Goal: Task Accomplishment & Management: Manage account settings

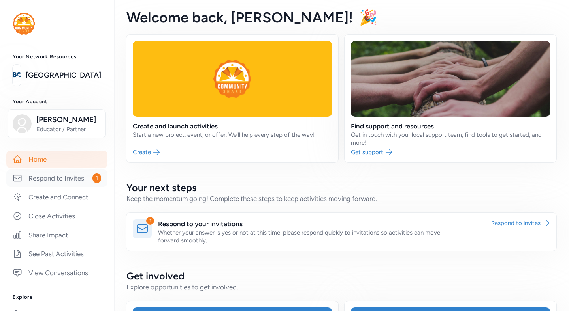
click at [73, 178] on link "Respond to Invites 1" at bounding box center [56, 178] width 101 height 17
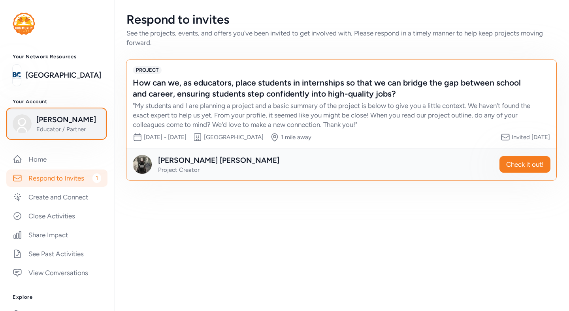
click at [24, 124] on img "button" at bounding box center [22, 123] width 19 height 19
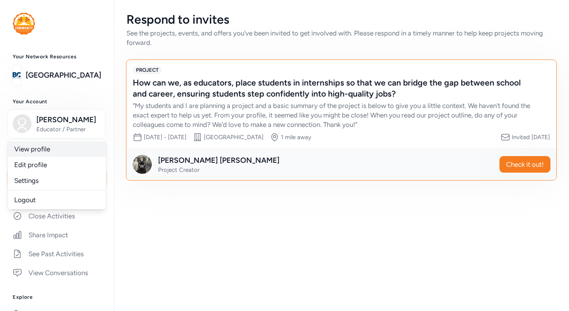
click at [30, 150] on link "View profile" at bounding box center [57, 149] width 98 height 16
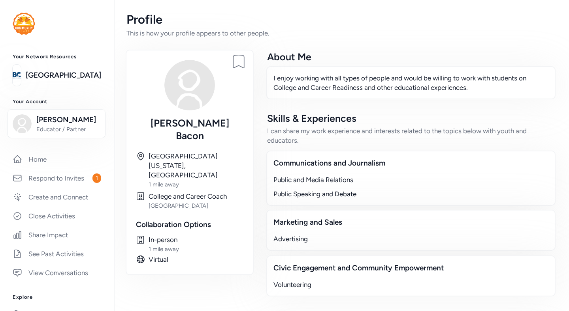
click at [183, 87] on img at bounding box center [189, 85] width 51 height 51
click at [190, 94] on img at bounding box center [189, 85] width 51 height 51
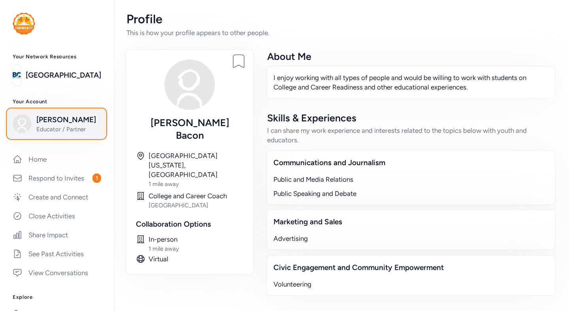
click at [61, 124] on span "[PERSON_NAME]" at bounding box center [68, 119] width 64 height 11
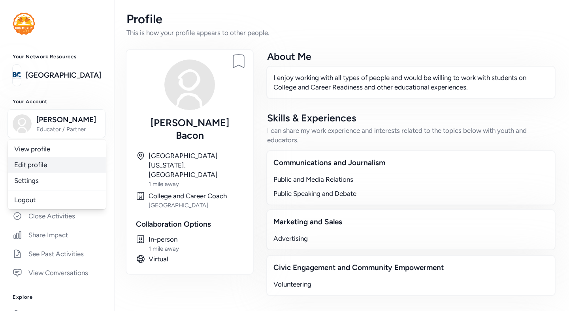
click at [49, 167] on link "Edit profile" at bounding box center [57, 165] width 98 height 16
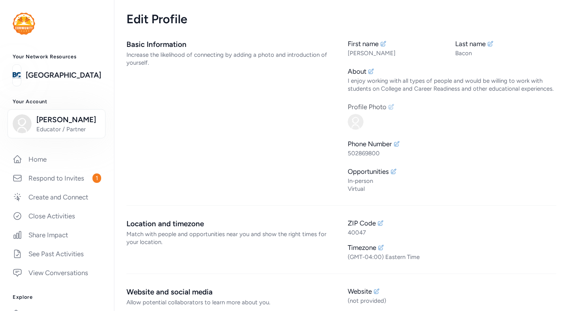
click at [392, 107] on icon at bounding box center [391, 107] width 6 height 6
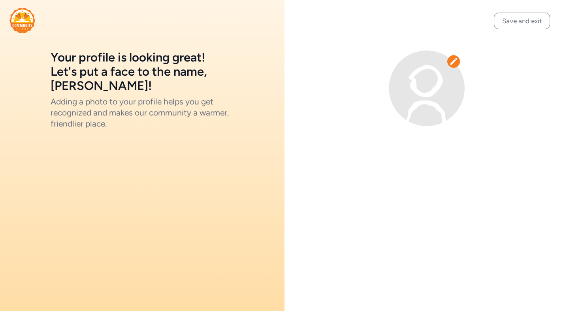
click at [455, 61] on icon at bounding box center [453, 62] width 8 height 8
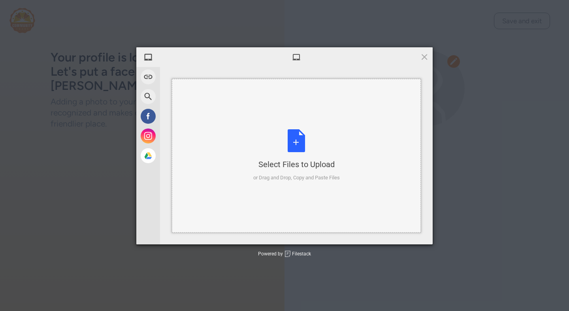
click at [417, 90] on div "Select Files to Upload or Drag and Drop, Copy and Paste Files" at bounding box center [296, 156] width 249 height 154
click at [423, 57] on span at bounding box center [424, 57] width 9 height 9
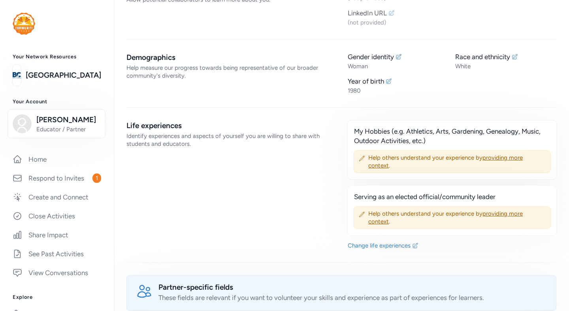
scroll to position [306, 0]
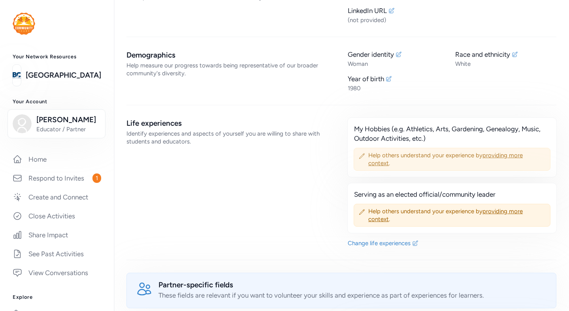
click at [507, 156] on span "providing more context" at bounding box center [445, 159] width 154 height 15
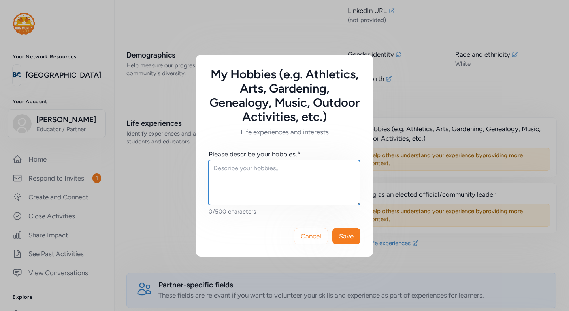
click at [293, 166] on textarea at bounding box center [284, 182] width 152 height 45
click at [286, 172] on textarea "I enjoy watching athletics" at bounding box center [284, 182] width 152 height 45
click at [295, 180] on textarea "I enjoy watching athletics, traveling, reading and spending time with people." at bounding box center [284, 182] width 152 height 45
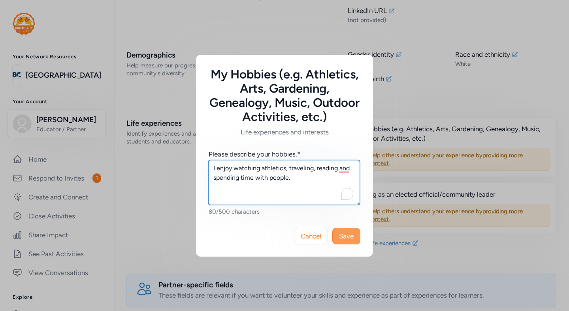
type textarea "I enjoy watching athletics, traveling, reading and spending time with people."
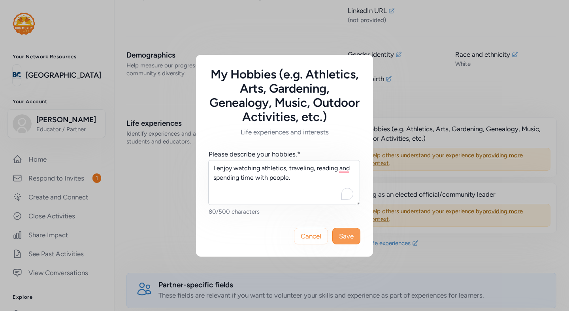
click at [349, 242] on button "Save" at bounding box center [346, 236] width 28 height 17
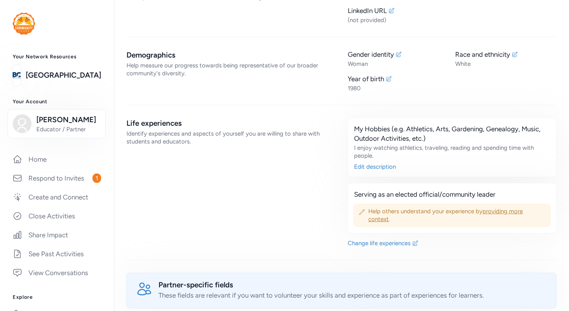
click at [484, 213] on span "providing more context" at bounding box center [445, 215] width 154 height 15
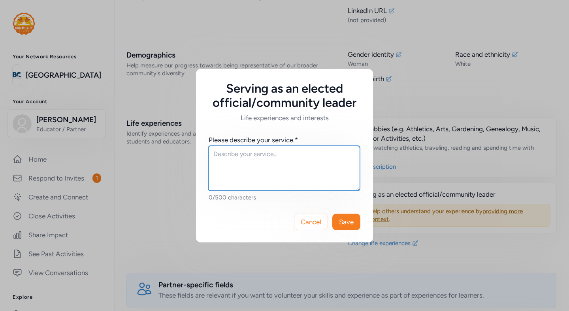
click at [289, 164] on textarea at bounding box center [284, 168] width 152 height 45
type textarea "As a community leader"
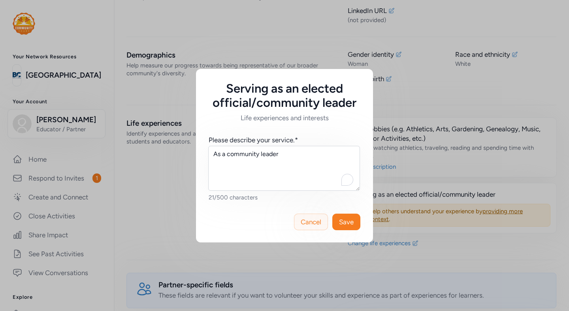
click at [306, 227] on button "Cancel" at bounding box center [311, 222] width 34 height 17
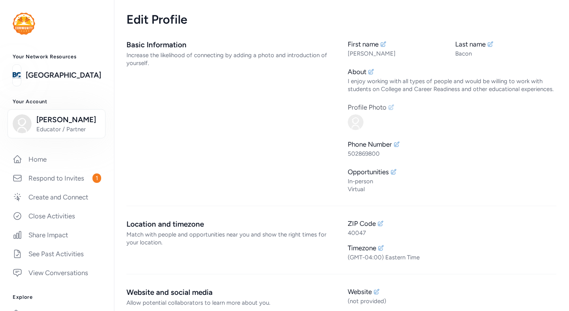
click at [392, 107] on icon at bounding box center [390, 107] width 5 height 5
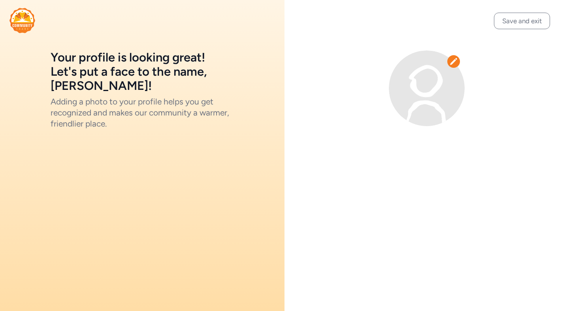
click at [457, 62] on icon at bounding box center [453, 62] width 8 height 8
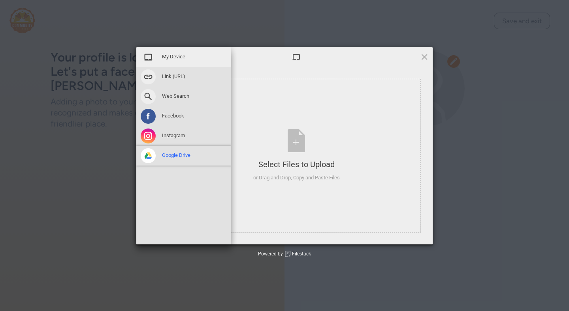
click at [158, 159] on div "Google Drive" at bounding box center [183, 156] width 95 height 20
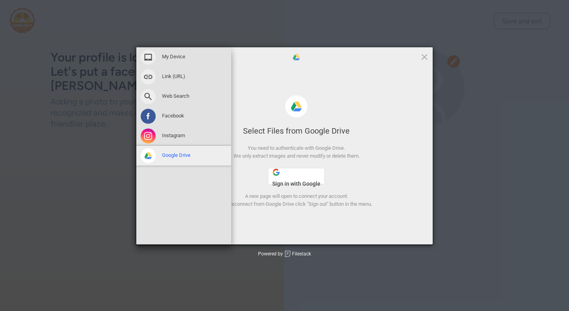
click at [171, 155] on span "Google Drive" at bounding box center [176, 155] width 28 height 7
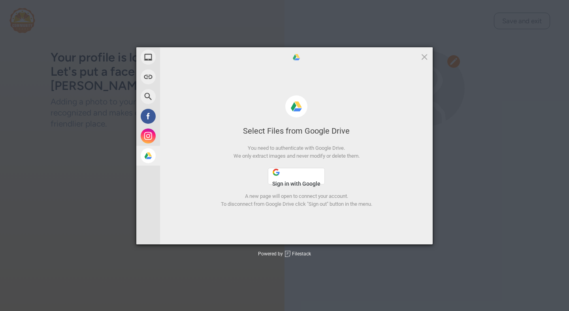
click at [284, 184] on span "Sign in with Google" at bounding box center [296, 184] width 48 height 6
click at [423, 57] on span at bounding box center [424, 57] width 9 height 9
